Goal: Transaction & Acquisition: Download file/media

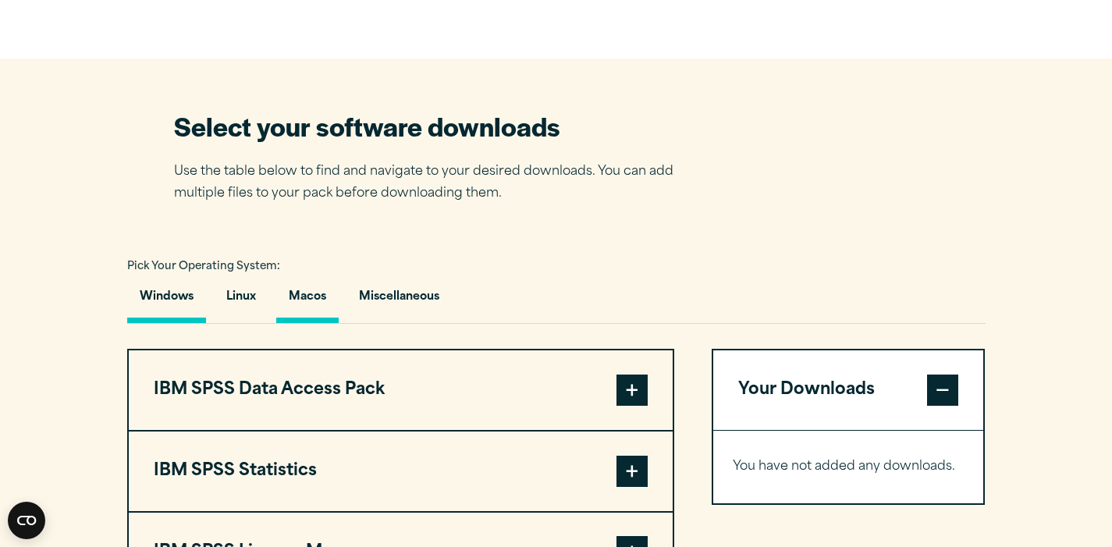
click at [317, 301] on button "Macos" at bounding box center [307, 301] width 62 height 44
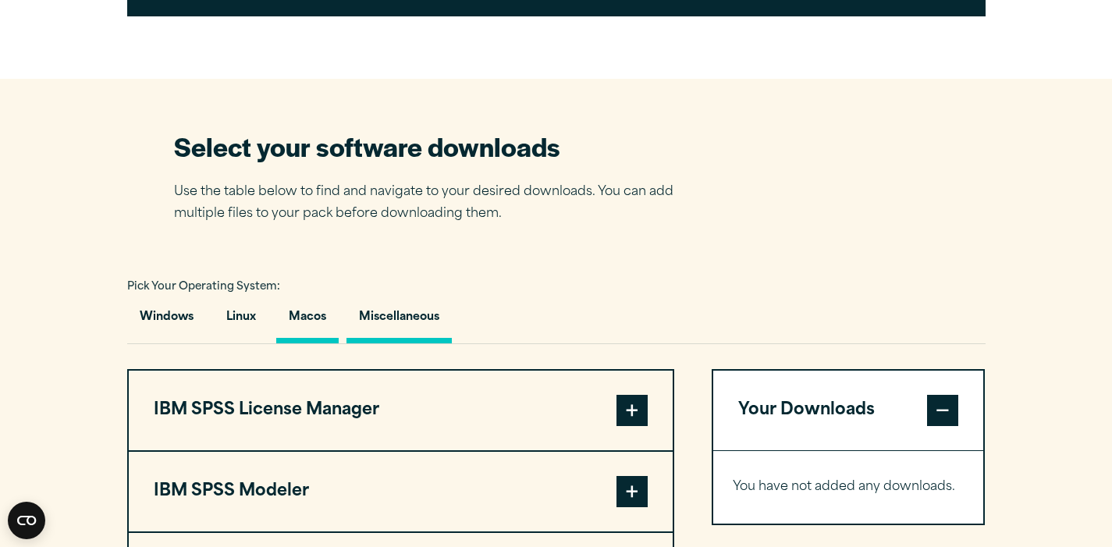
scroll to position [1102, 0]
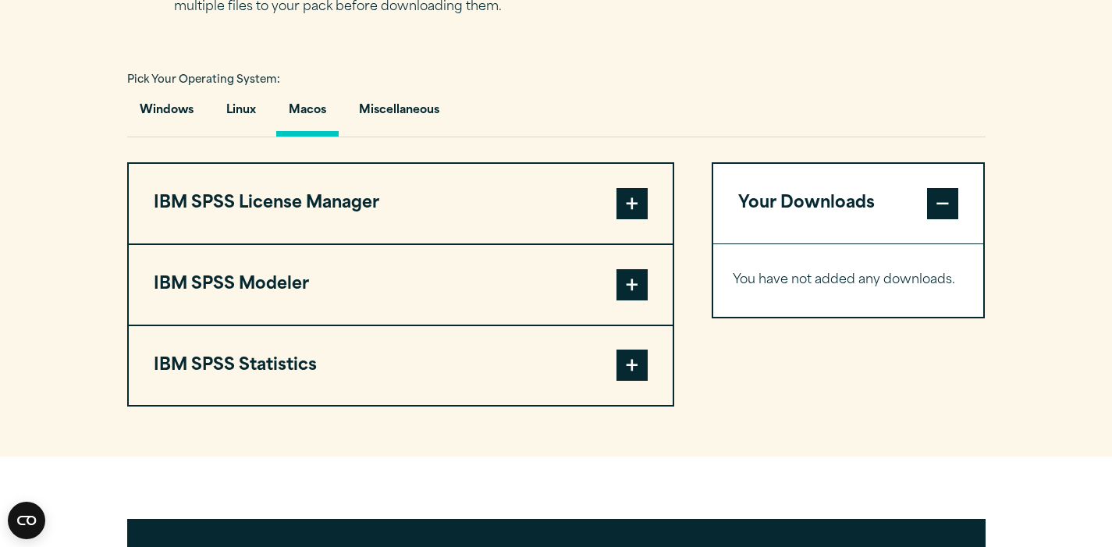
click at [628, 361] on span at bounding box center [632, 365] width 31 height 31
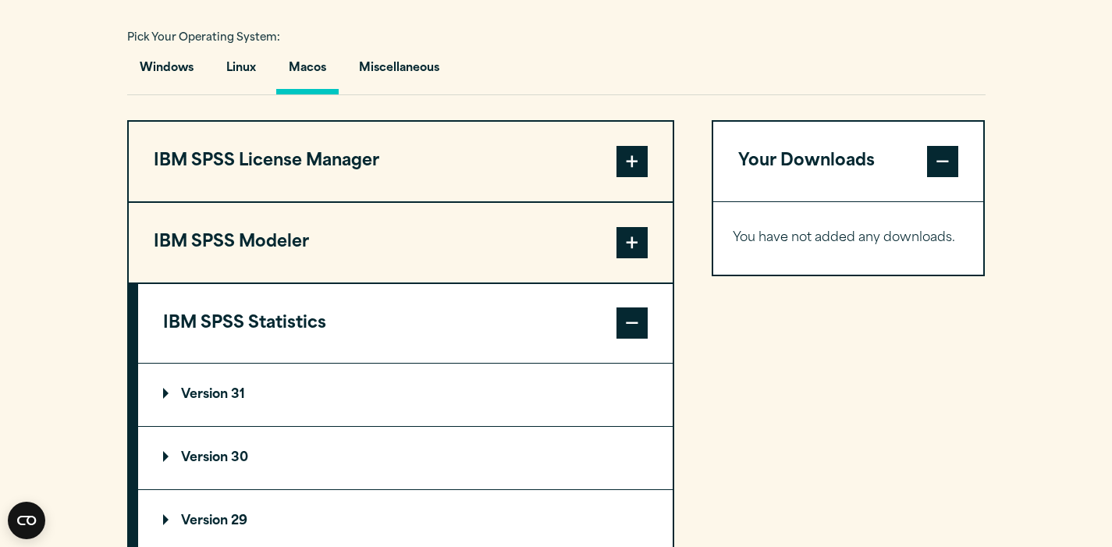
scroll to position [1162, 0]
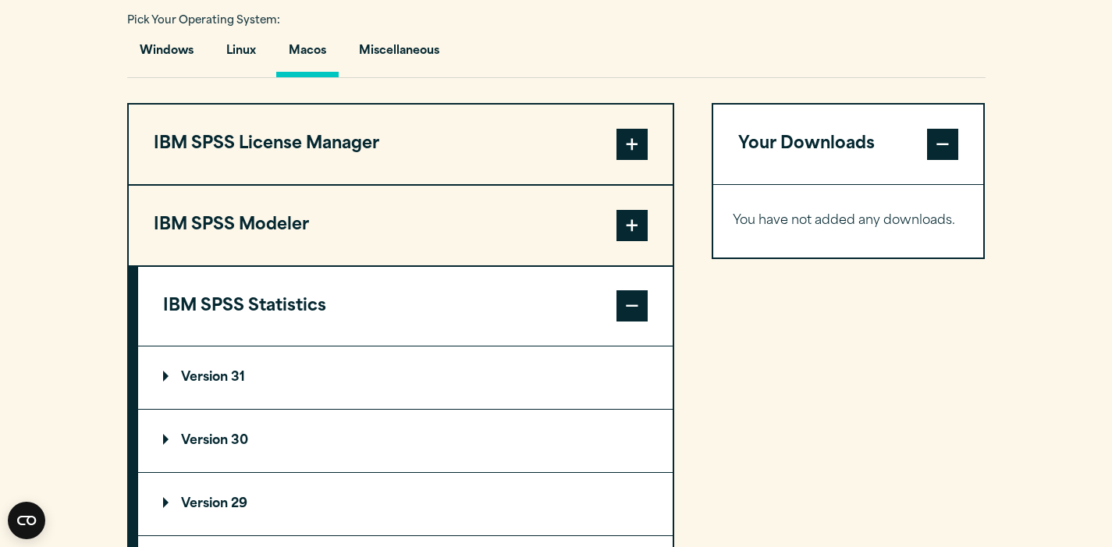
click at [425, 356] on summary "Version 31" at bounding box center [405, 378] width 535 height 62
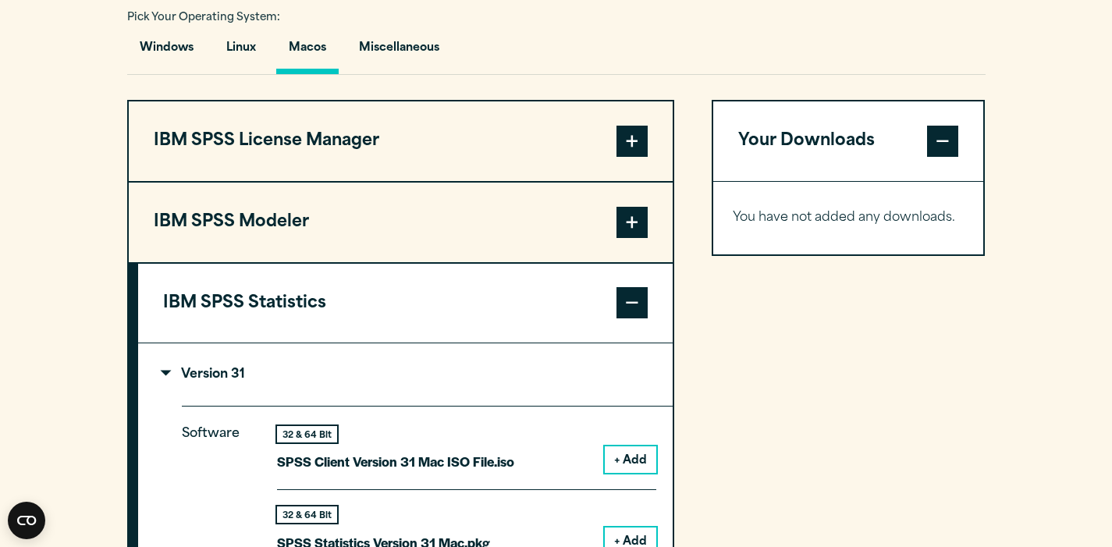
scroll to position [1182, 0]
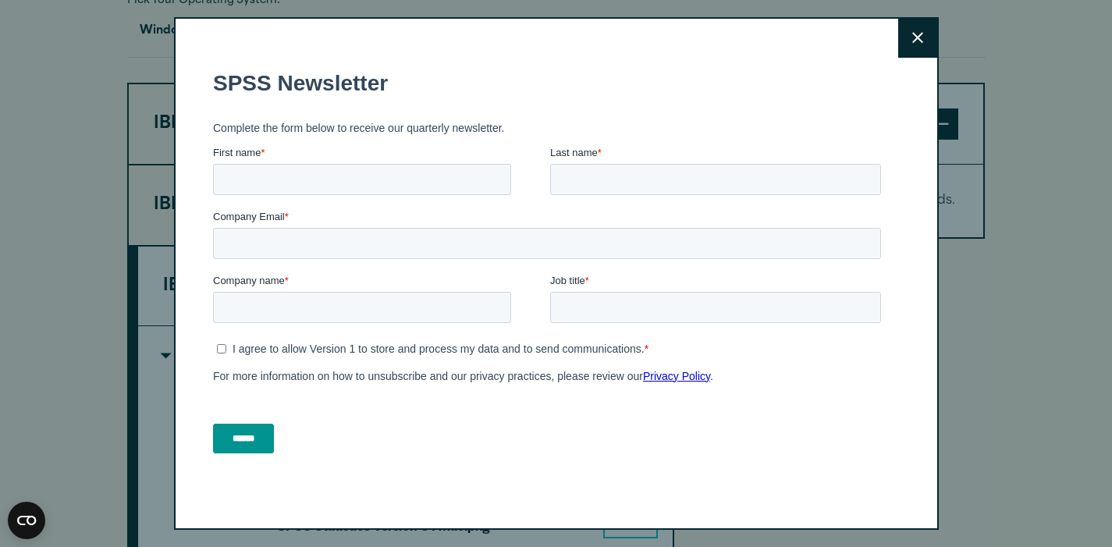
click at [916, 32] on icon at bounding box center [918, 38] width 11 height 12
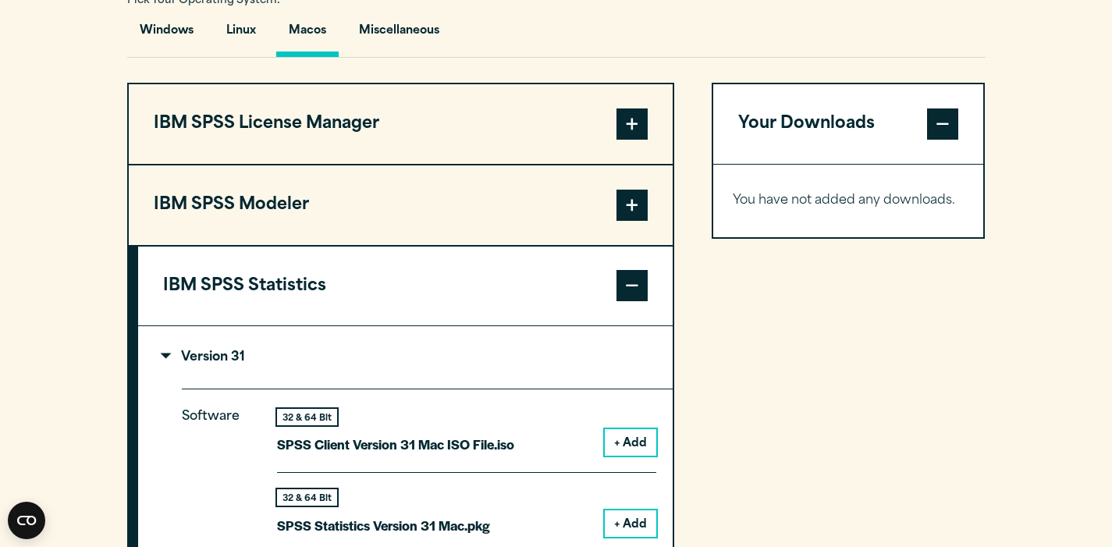
click at [643, 447] on button "+ Add" at bounding box center [631, 442] width 52 height 27
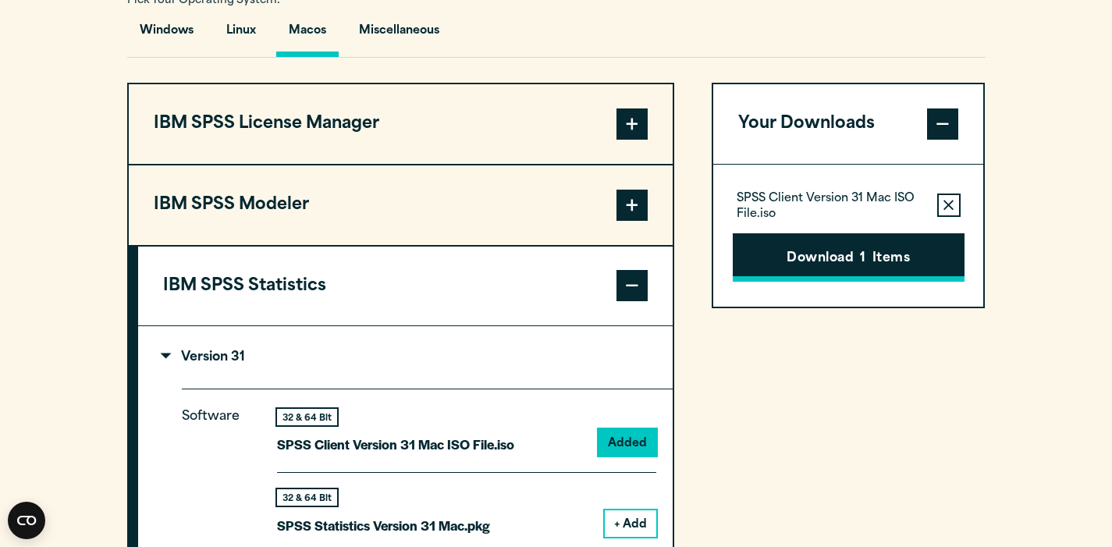
click at [891, 264] on button "Download 1 Items" at bounding box center [849, 257] width 232 height 48
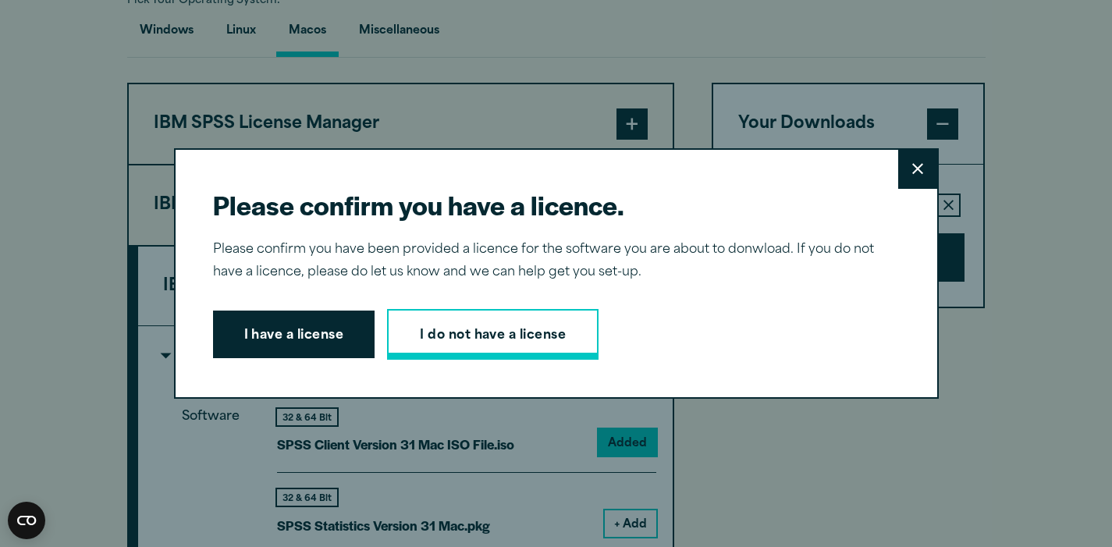
click at [404, 335] on link "I do not have a license" at bounding box center [493, 335] width 212 height 52
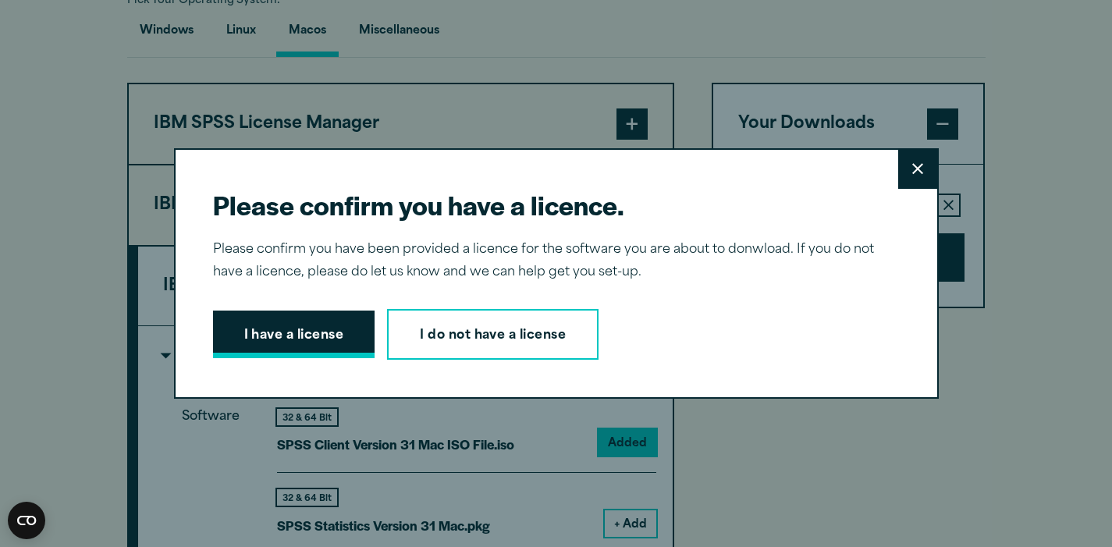
click at [354, 341] on button "I have a license" at bounding box center [294, 335] width 162 height 48
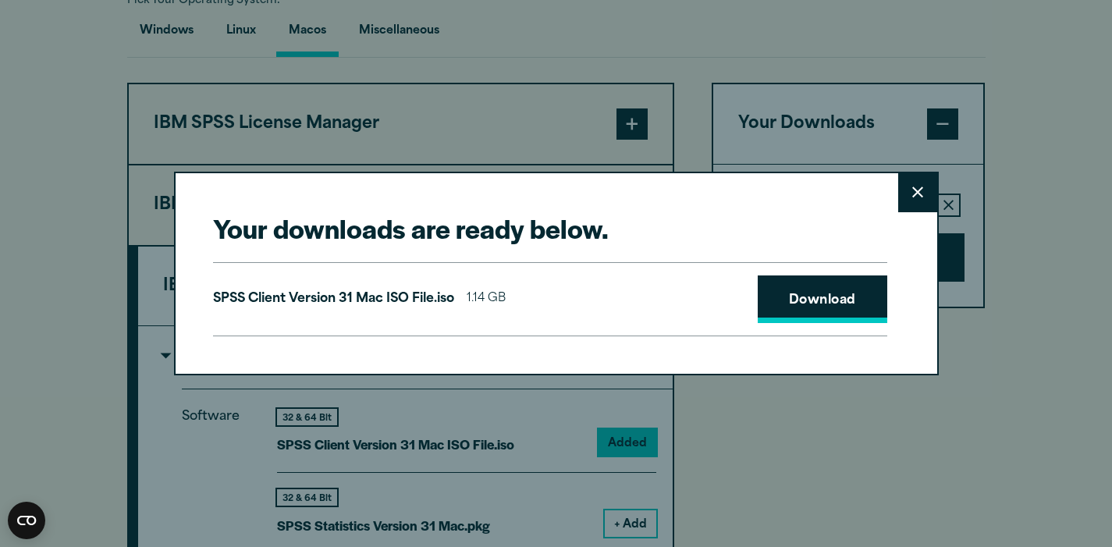
click at [780, 289] on link "Download" at bounding box center [823, 300] width 130 height 48
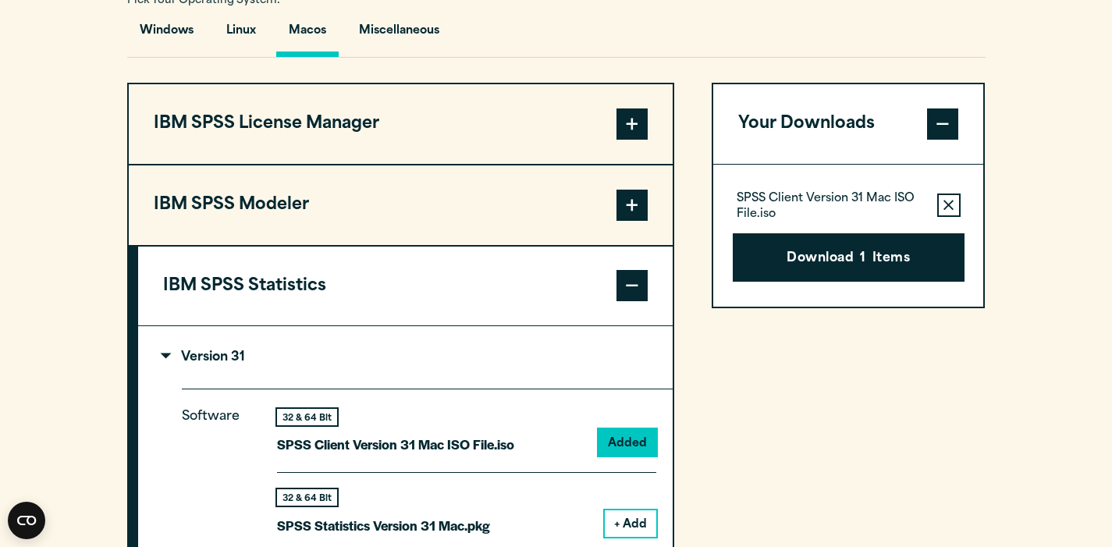
click at [1045, 228] on div "Your downloads are ready below. Close SPSS Client Version 31 Mac ISO File.iso 1…" at bounding box center [556, 273] width 1112 height 547
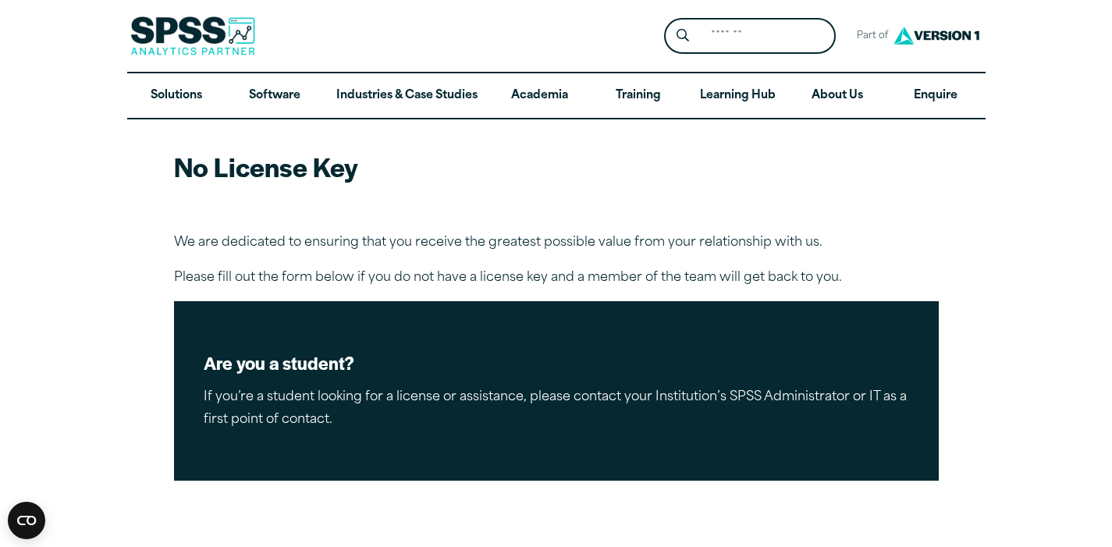
click at [358, 442] on div "Are you a student? If you’re a student looking for a license or assistance, ple…" at bounding box center [556, 391] width 765 height 180
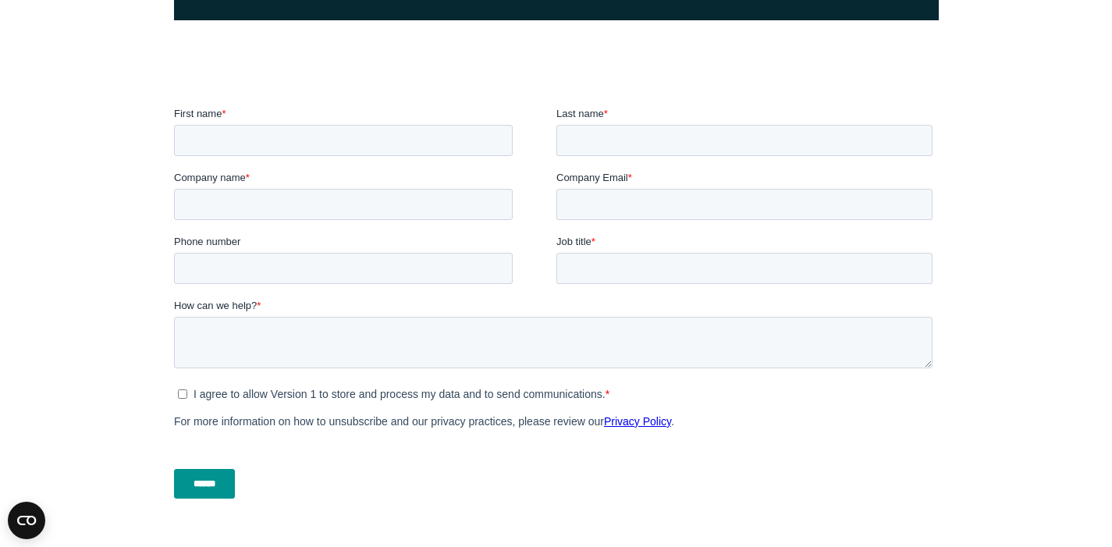
scroll to position [464, 0]
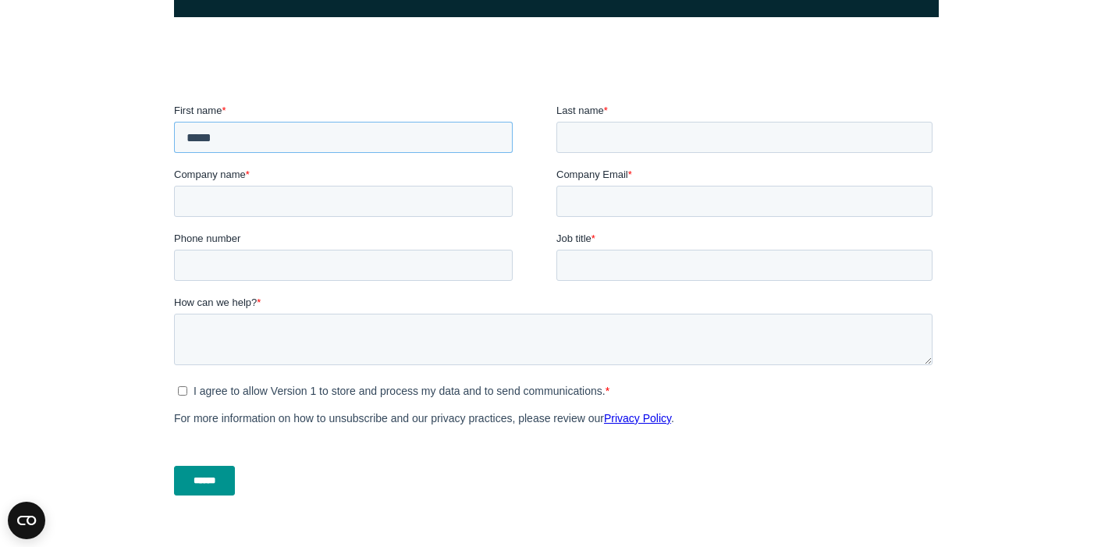
type input "*****"
click at [490, 203] on input "Company name *" at bounding box center [342, 201] width 339 height 31
click at [494, 199] on input "Company name *" at bounding box center [342, 201] width 339 height 31
click at [504, 201] on input "Company name *" at bounding box center [342, 201] width 339 height 31
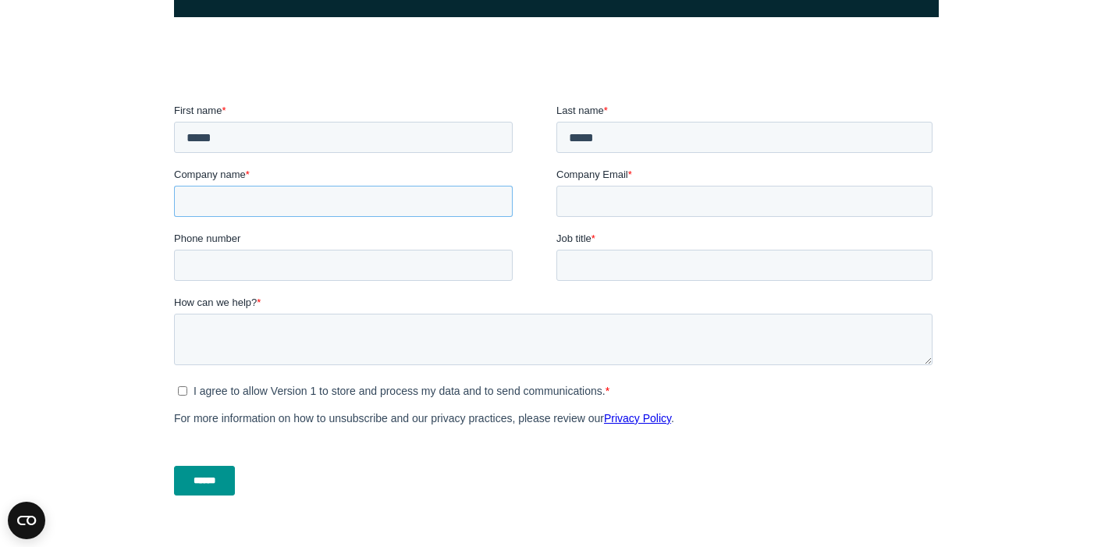
click at [496, 200] on input "Company name *" at bounding box center [342, 201] width 339 height 31
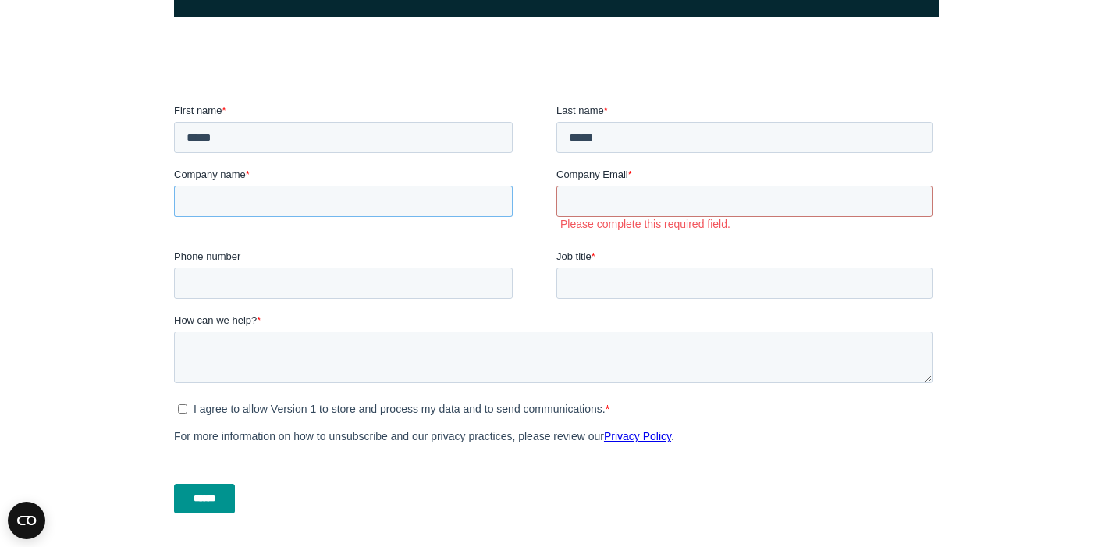
click at [470, 200] on input "Company name *" at bounding box center [342, 201] width 339 height 31
type input "*******"
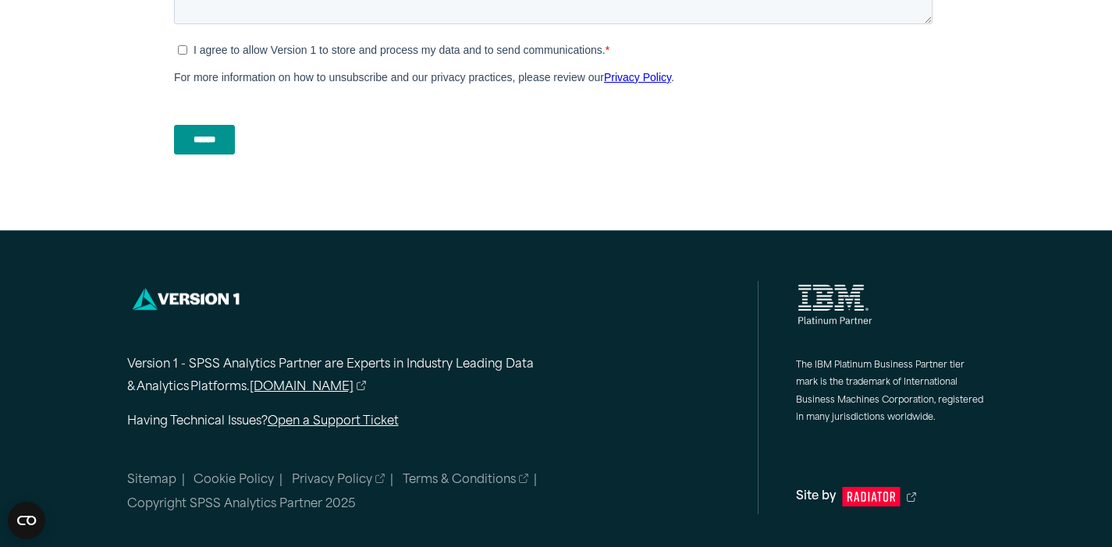
scroll to position [0, 0]
